Goal: Task Accomplishment & Management: Manage account settings

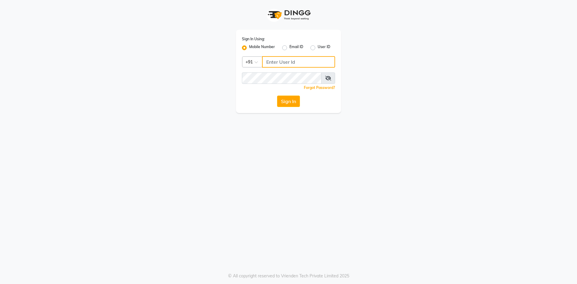
click at [267, 60] on input "Username" at bounding box center [298, 61] width 73 height 11
click at [284, 61] on input "Username" at bounding box center [298, 61] width 73 height 11
drag, startPoint x: 278, startPoint y: 62, endPoint x: 265, endPoint y: 62, distance: 13.5
click at [265, 62] on input "Username" at bounding box center [298, 61] width 73 height 11
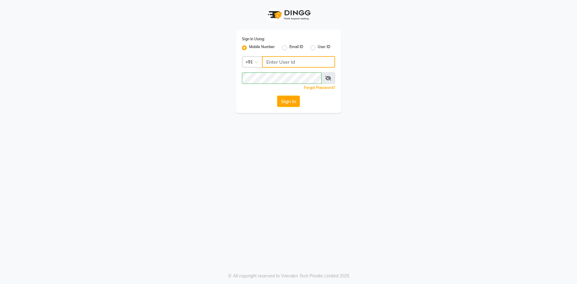
drag, startPoint x: 268, startPoint y: 62, endPoint x: 276, endPoint y: 63, distance: 8.0
click at [269, 62] on input "Username" at bounding box center [298, 61] width 73 height 11
click at [292, 61] on input "Username" at bounding box center [298, 61] width 73 height 11
click at [272, 65] on input "Username" at bounding box center [298, 61] width 73 height 11
type input "7509164000"
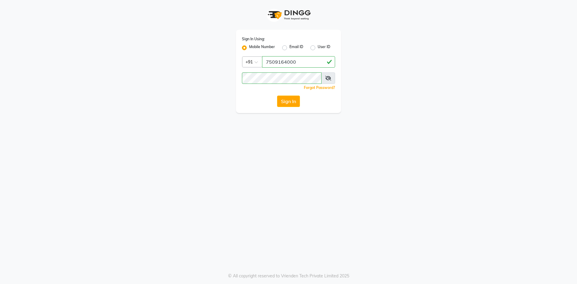
click at [325, 76] on icon at bounding box center [328, 78] width 6 height 5
click at [284, 97] on button "Sign In" at bounding box center [288, 101] width 23 height 11
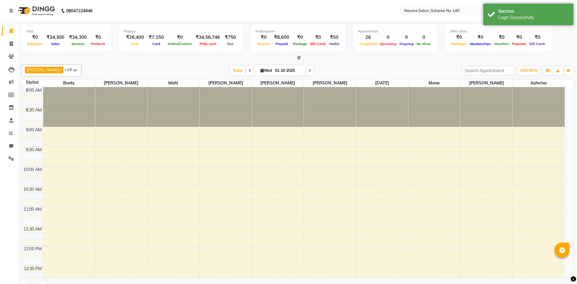
select select "en"
